Goal: Task Accomplishment & Management: Manage account settings

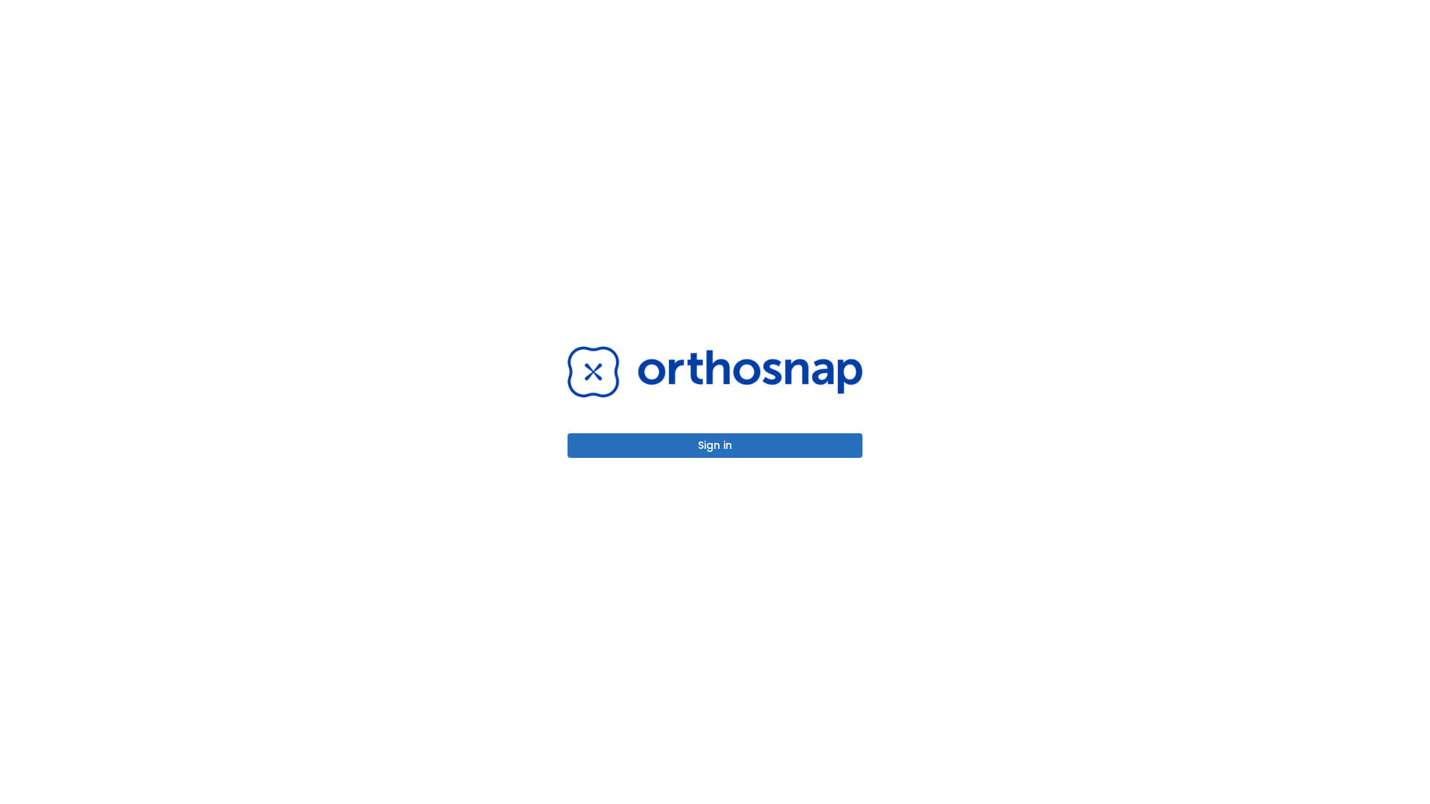
click at [715, 445] on button "Sign in" at bounding box center [715, 446] width 295 height 25
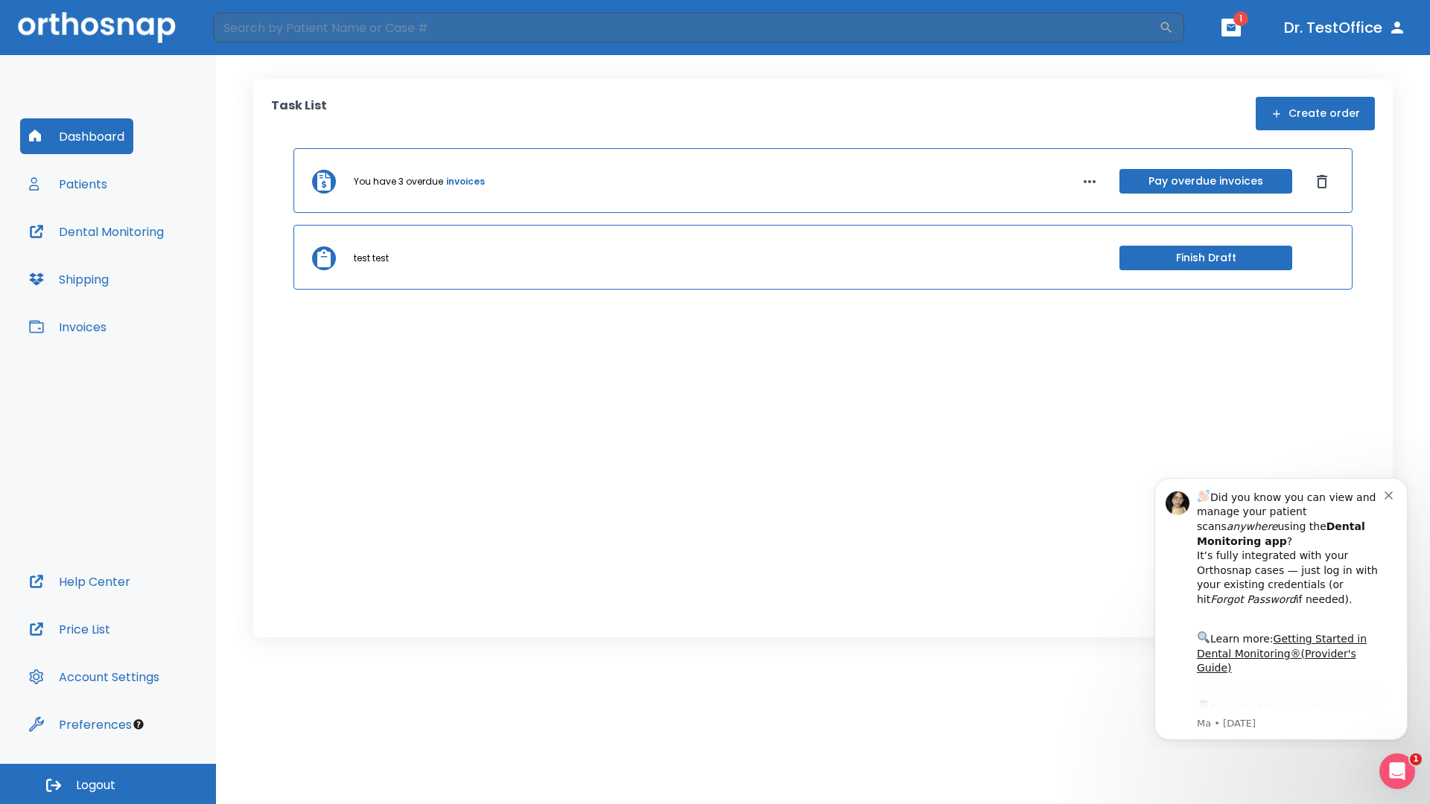
click at [108, 784] on span "Logout" at bounding box center [95, 786] width 39 height 16
